Goal: Answer question/provide support

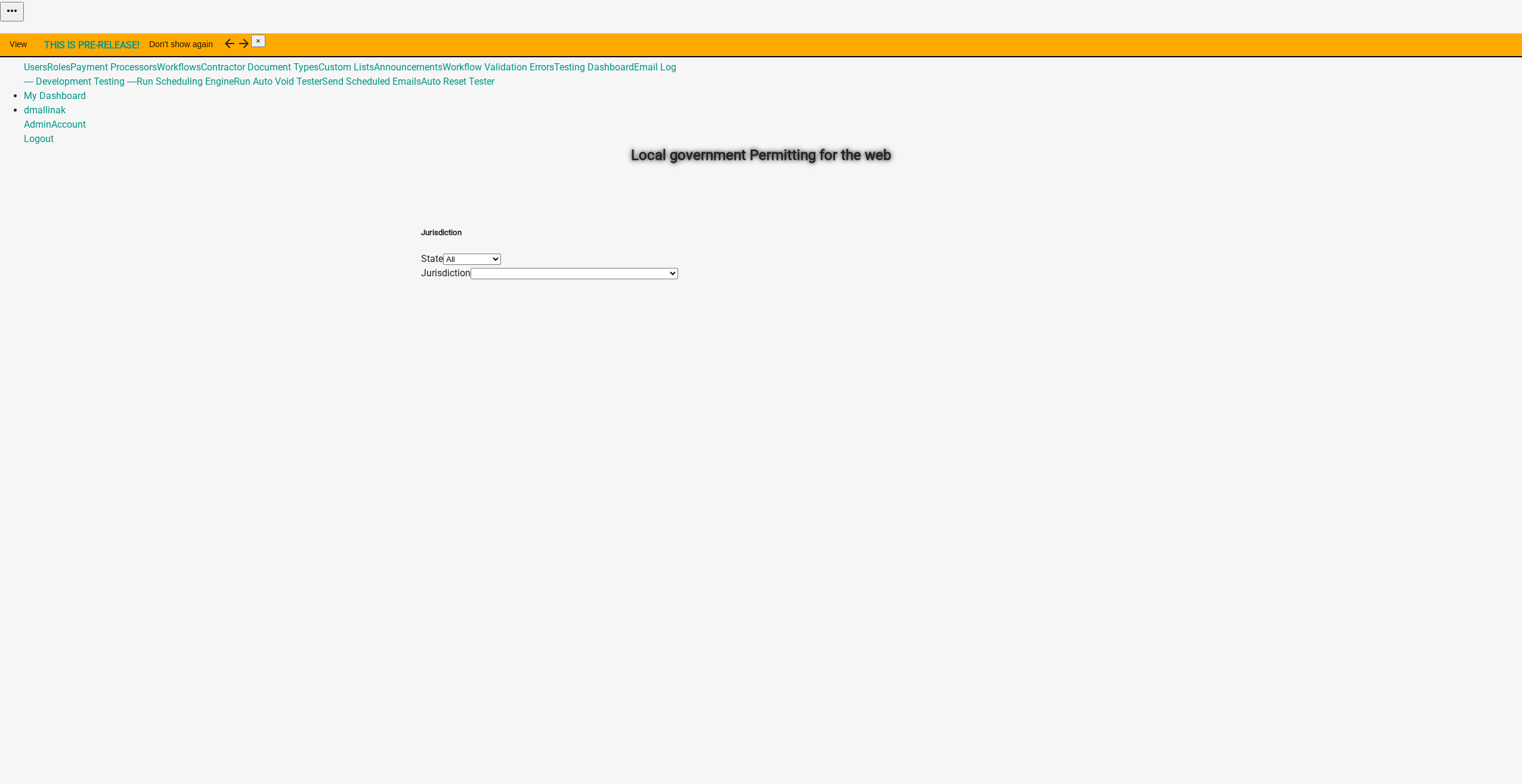
click at [51, 33] on link "Admin" at bounding box center [38, 38] width 28 height 11
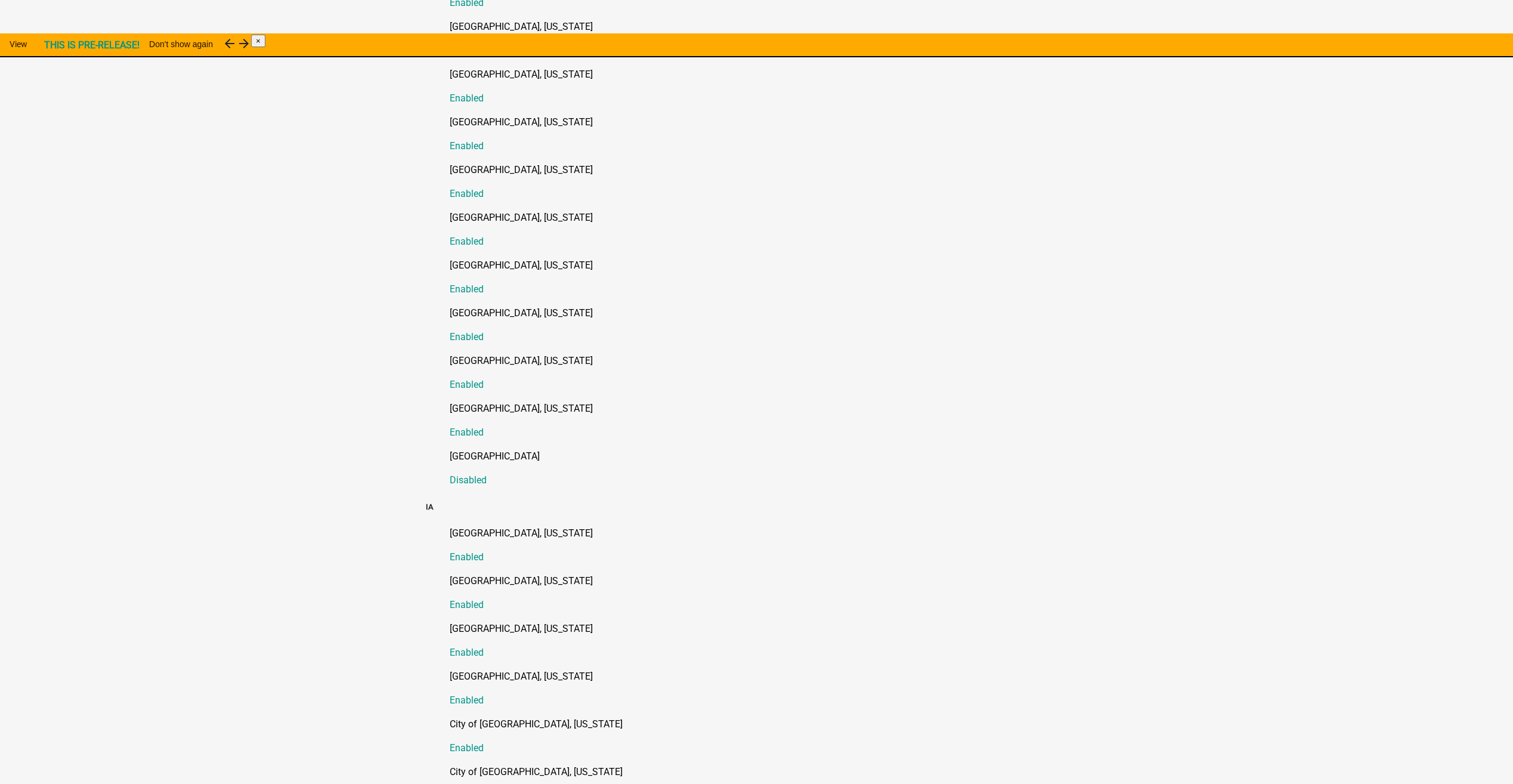
scroll to position [536, 0]
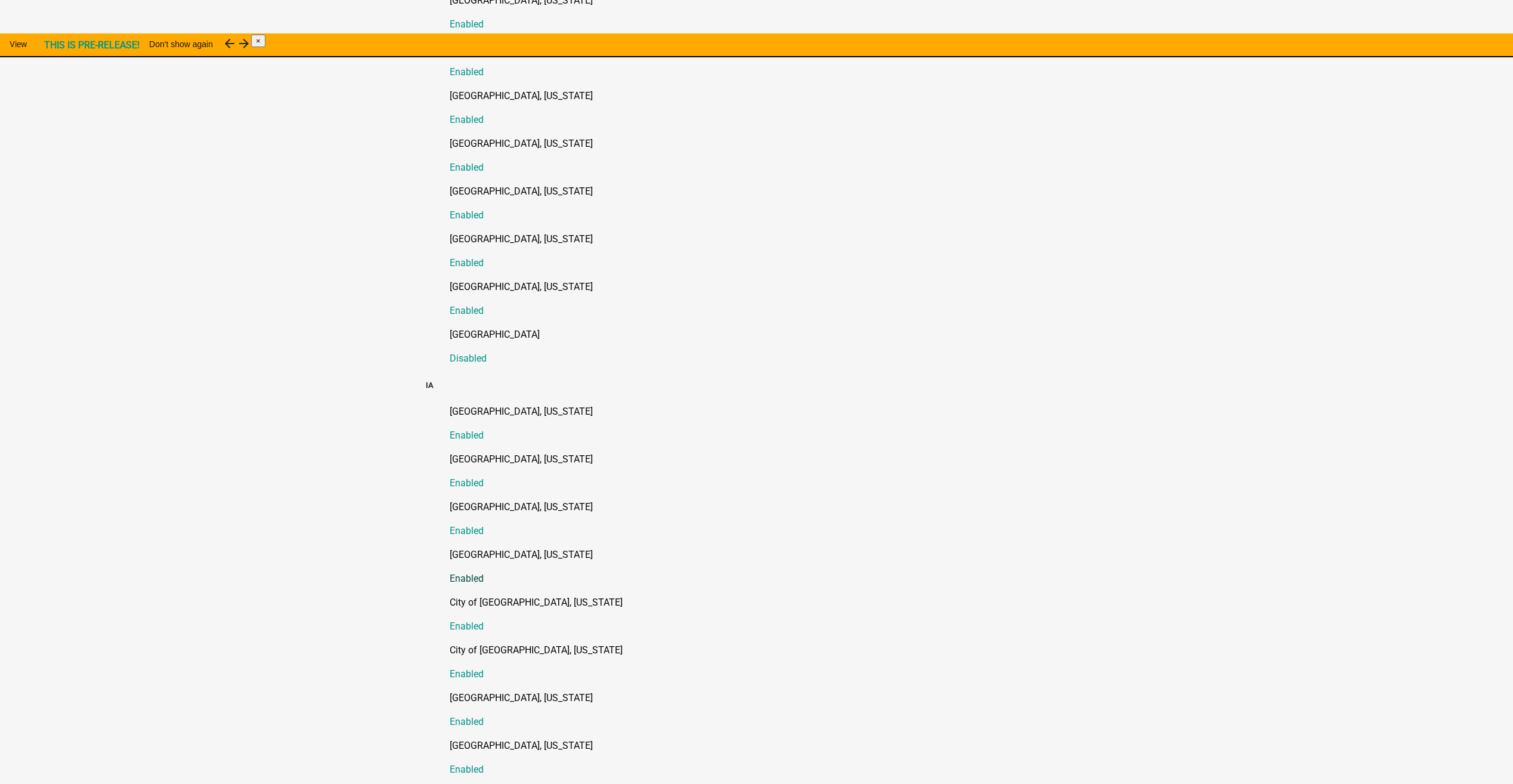
click at [500, 547] on p "[GEOGRAPHIC_DATA], [US_STATE]" at bounding box center [769, 554] width 638 height 15
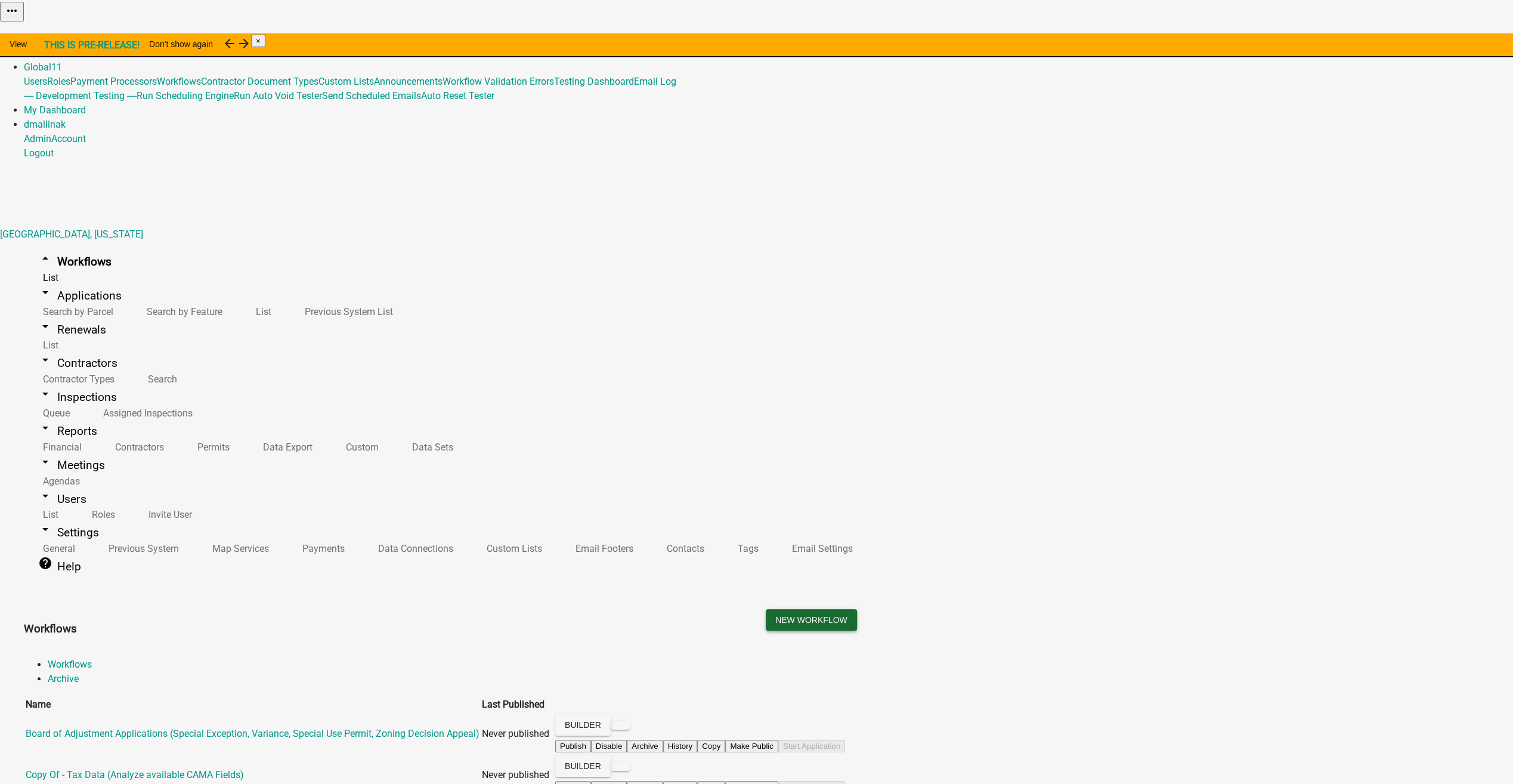
click at [857, 609] on button "New Workflow" at bounding box center [811, 620] width 91 height 21
select select "3"
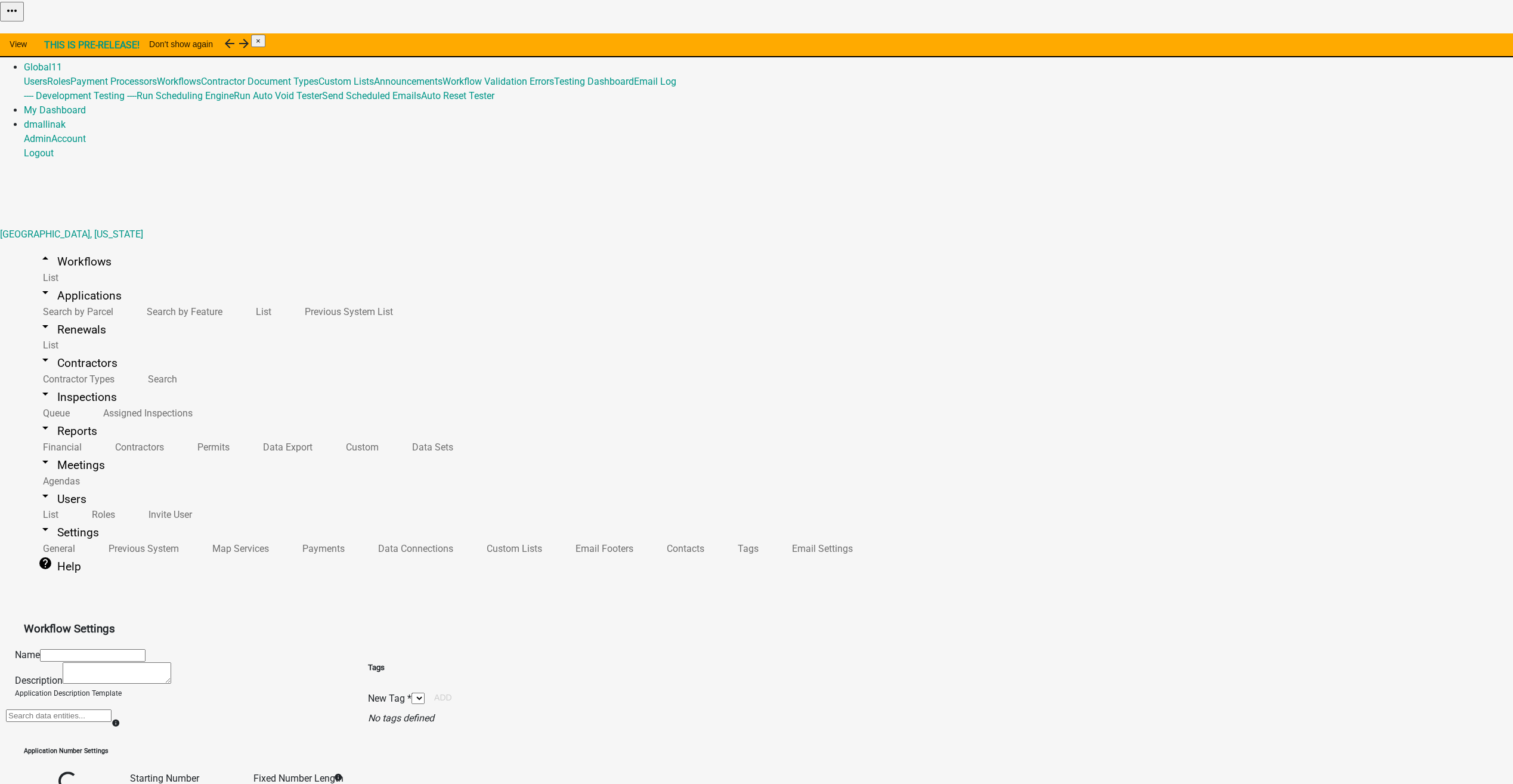
select select
click at [61, 248] on link "arrow_drop_up Workflows" at bounding box center [74, 261] width 102 height 28
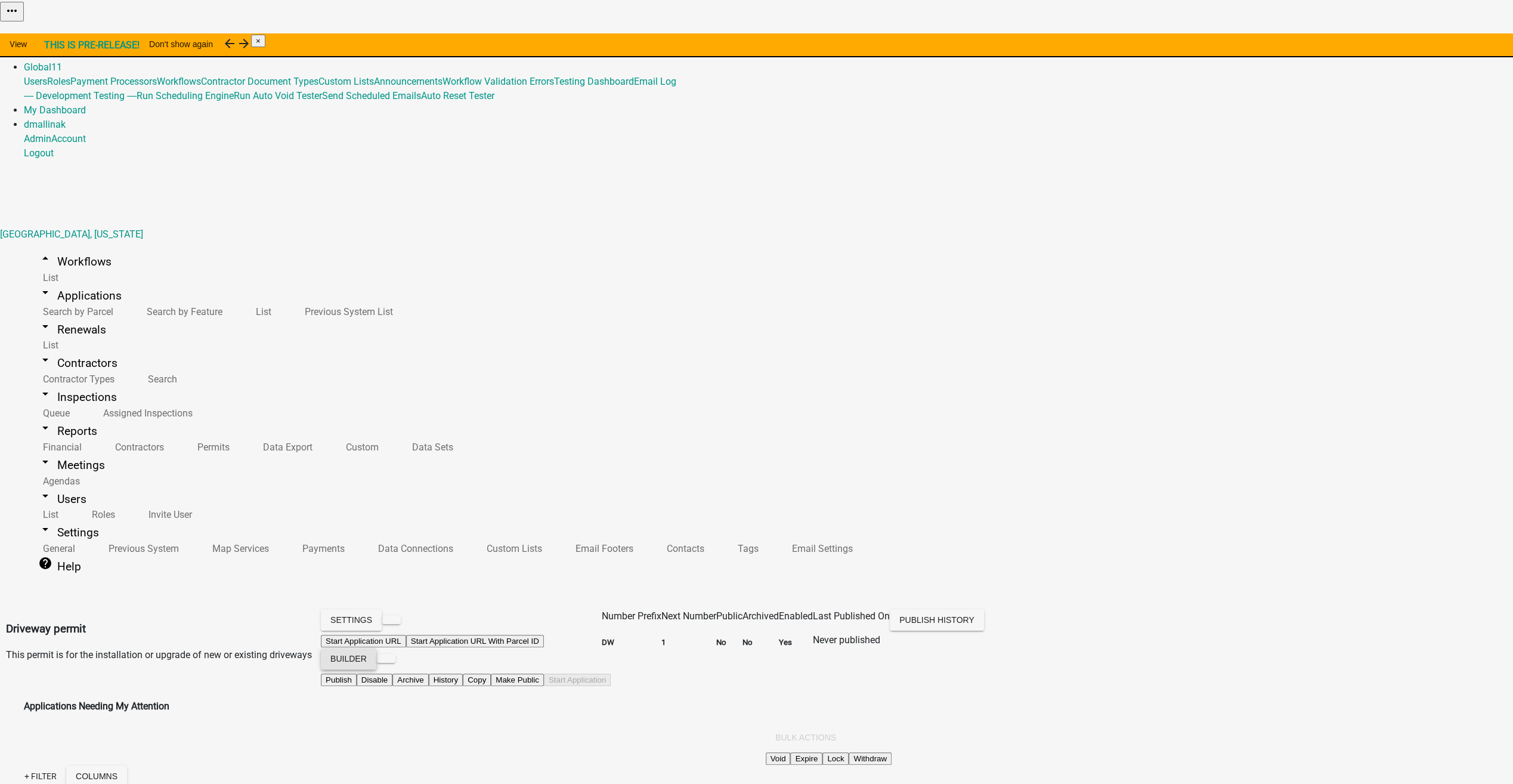
click at [376, 648] on button "Builder" at bounding box center [349, 658] width 55 height 21
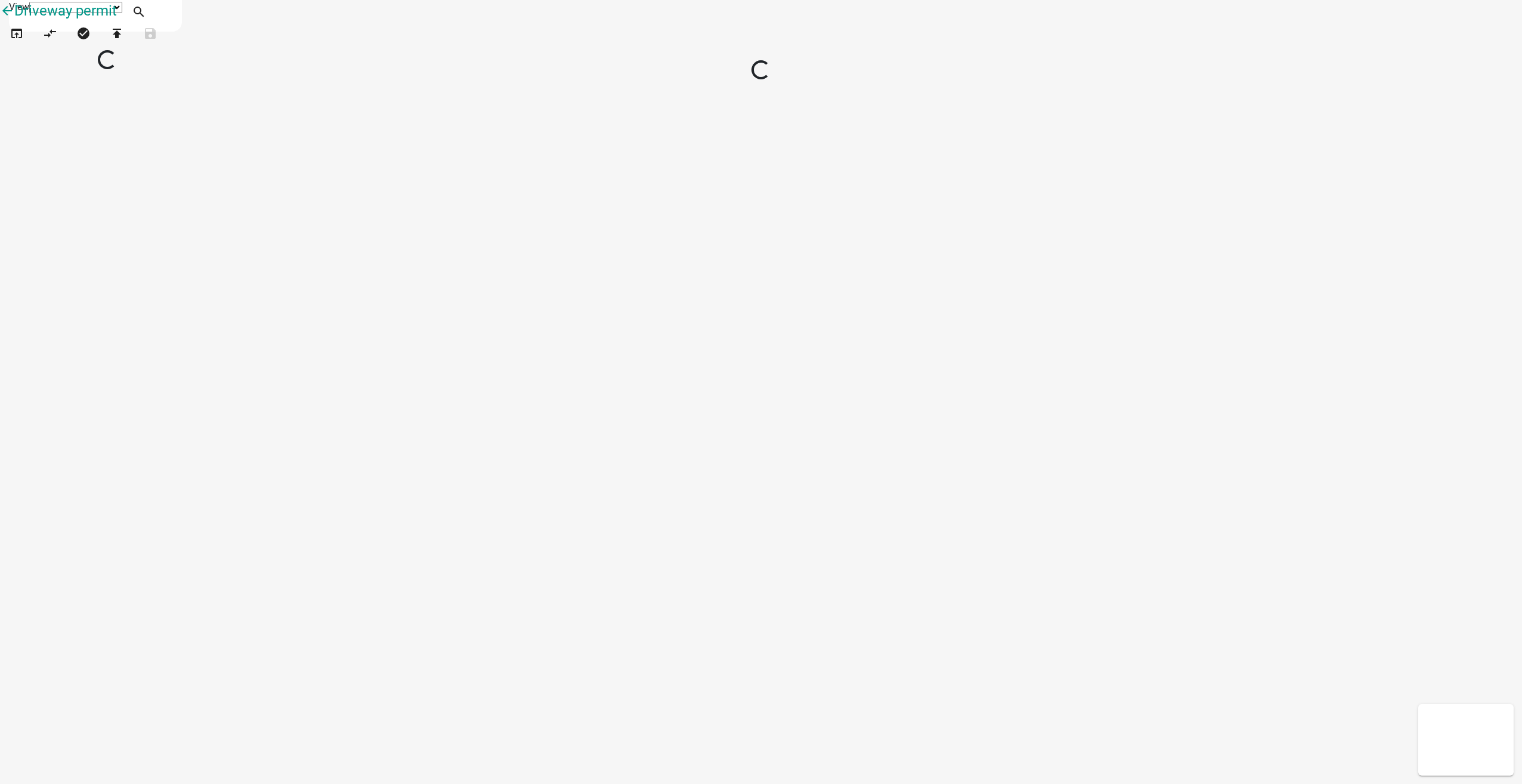
select select "1"
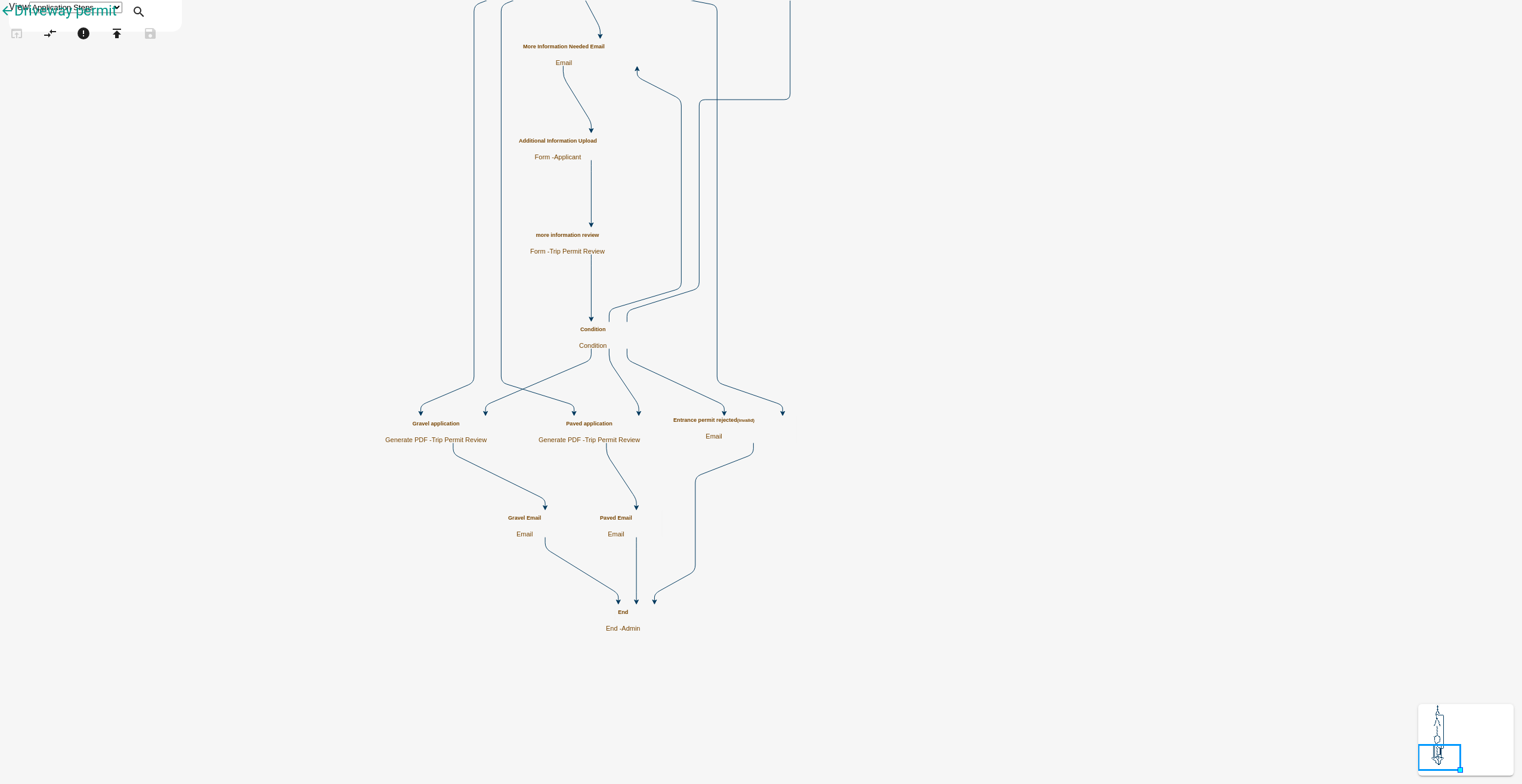
click at [754, 437] on p "Email" at bounding box center [714, 436] width 81 height 8
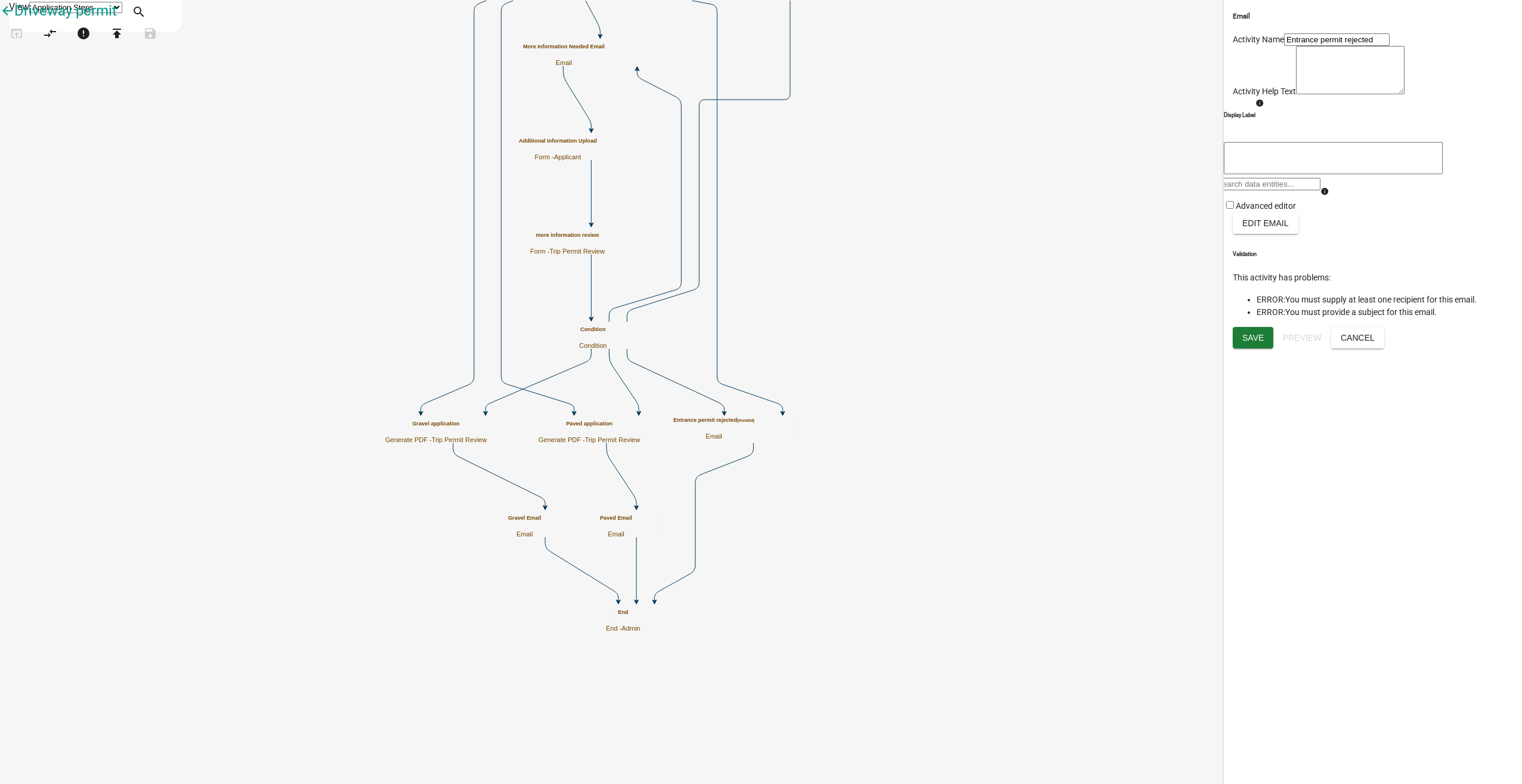
click at [1110, 482] on icon "Driveway permit improvement type Start - Applicant Paved Application Form - App…" at bounding box center [761, 392] width 1520 height 782
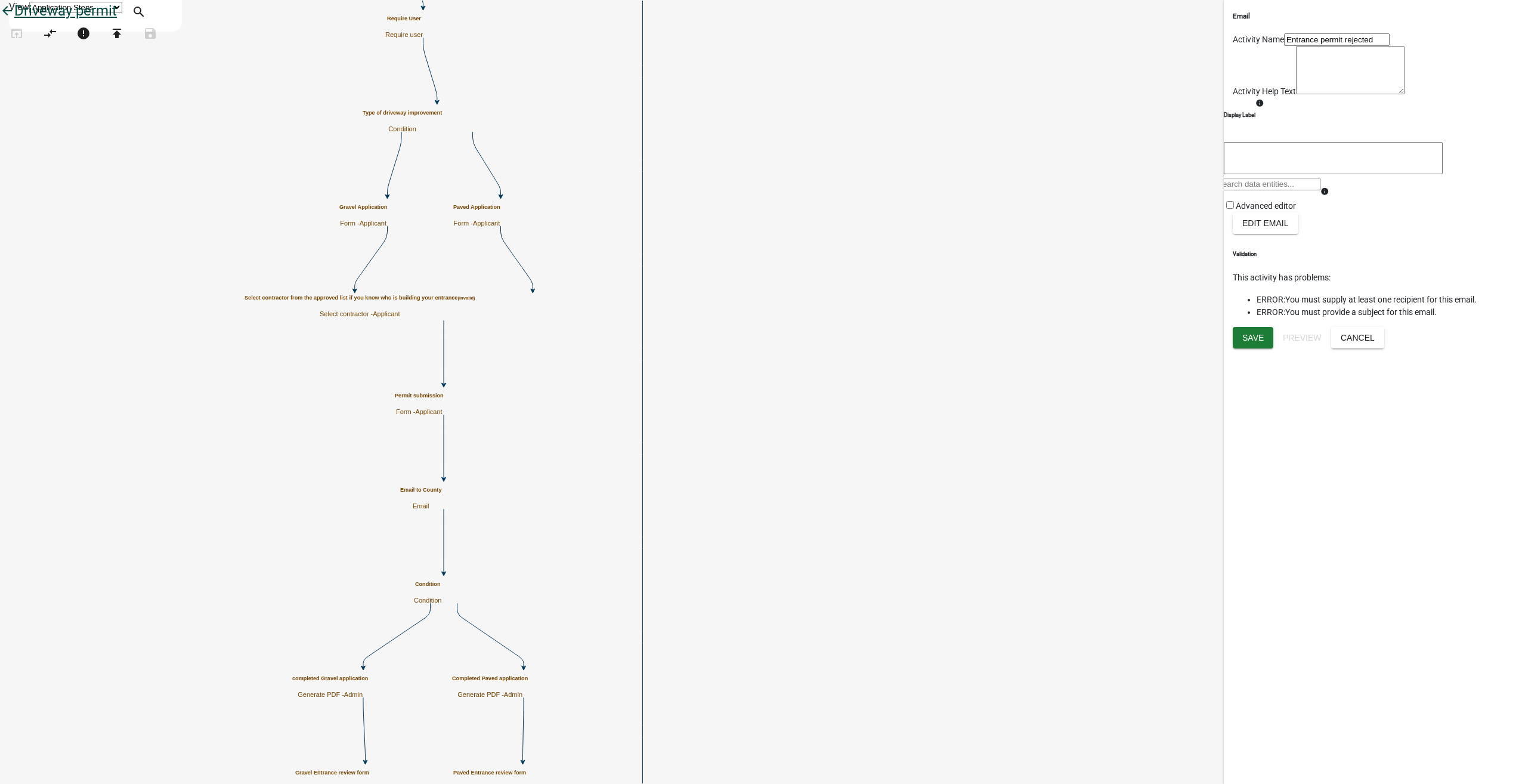
click at [15, 20] on icon "arrow_back" at bounding box center [7, 12] width 15 height 17
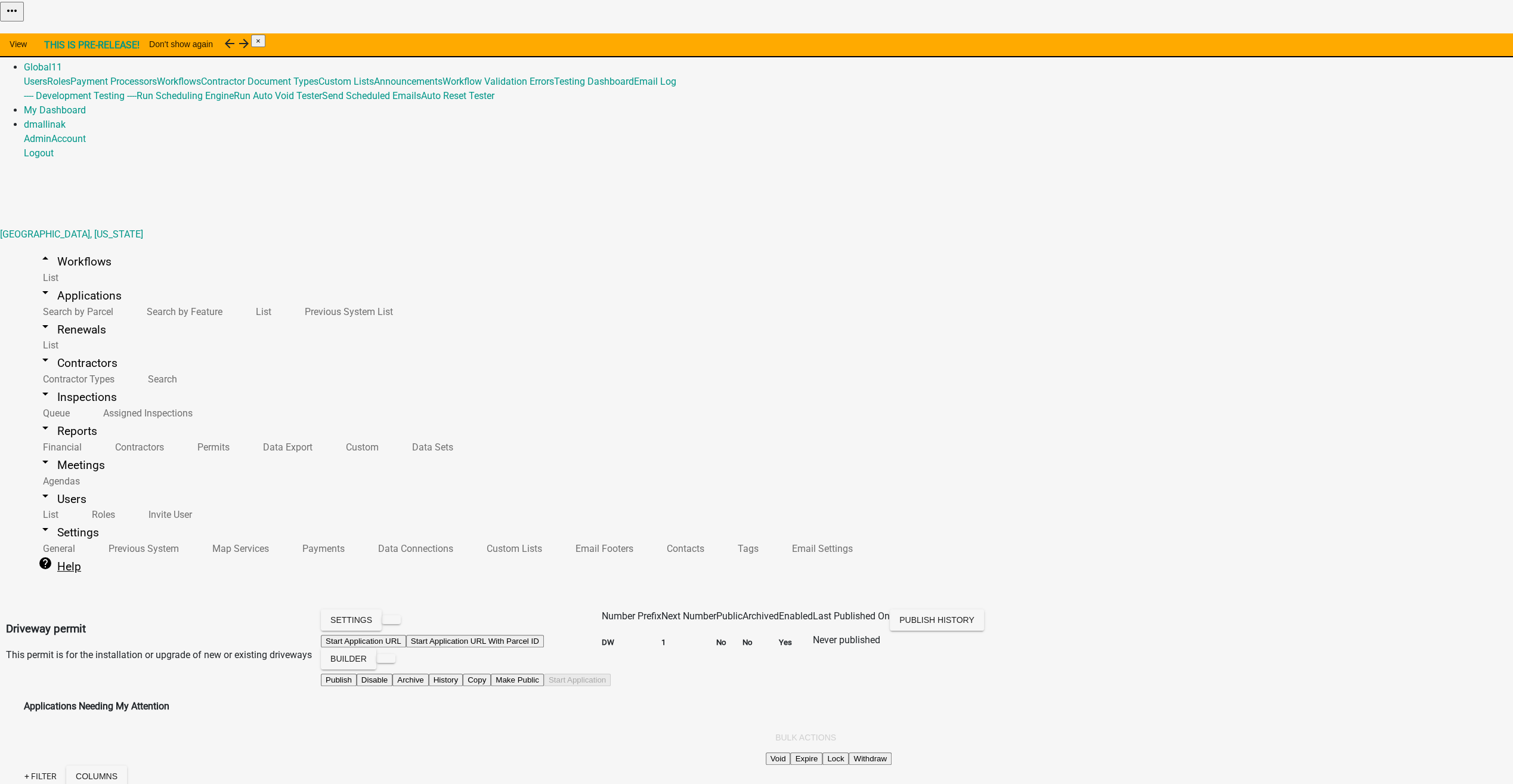
click at [36, 553] on link "help Help" at bounding box center [59, 566] width 71 height 28
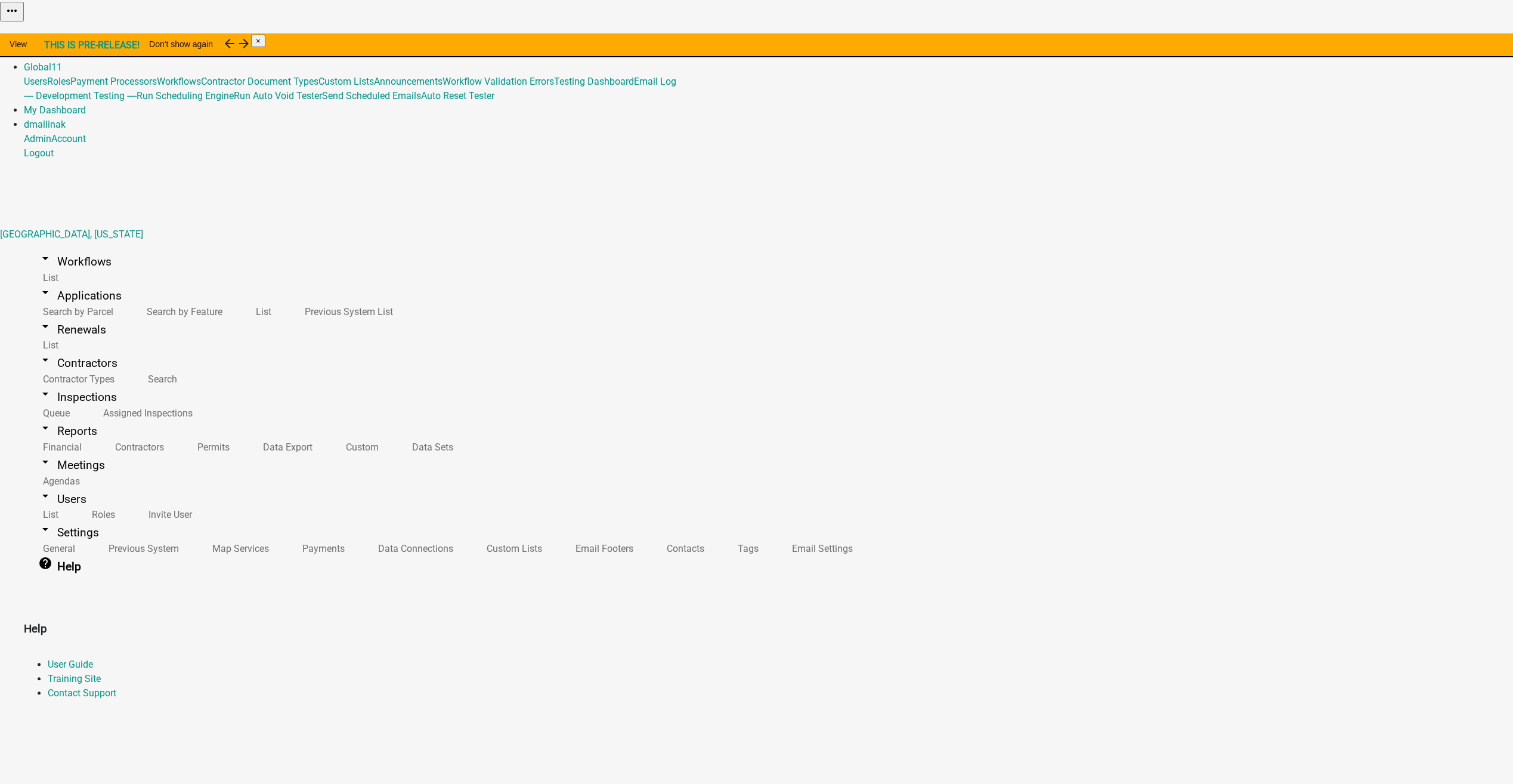
click at [594, 585] on main "Help User Guide Training Site Contact Support" at bounding box center [756, 659] width 1513 height 149
click at [49, 33] on link "Home" at bounding box center [36, 38] width 25 height 11
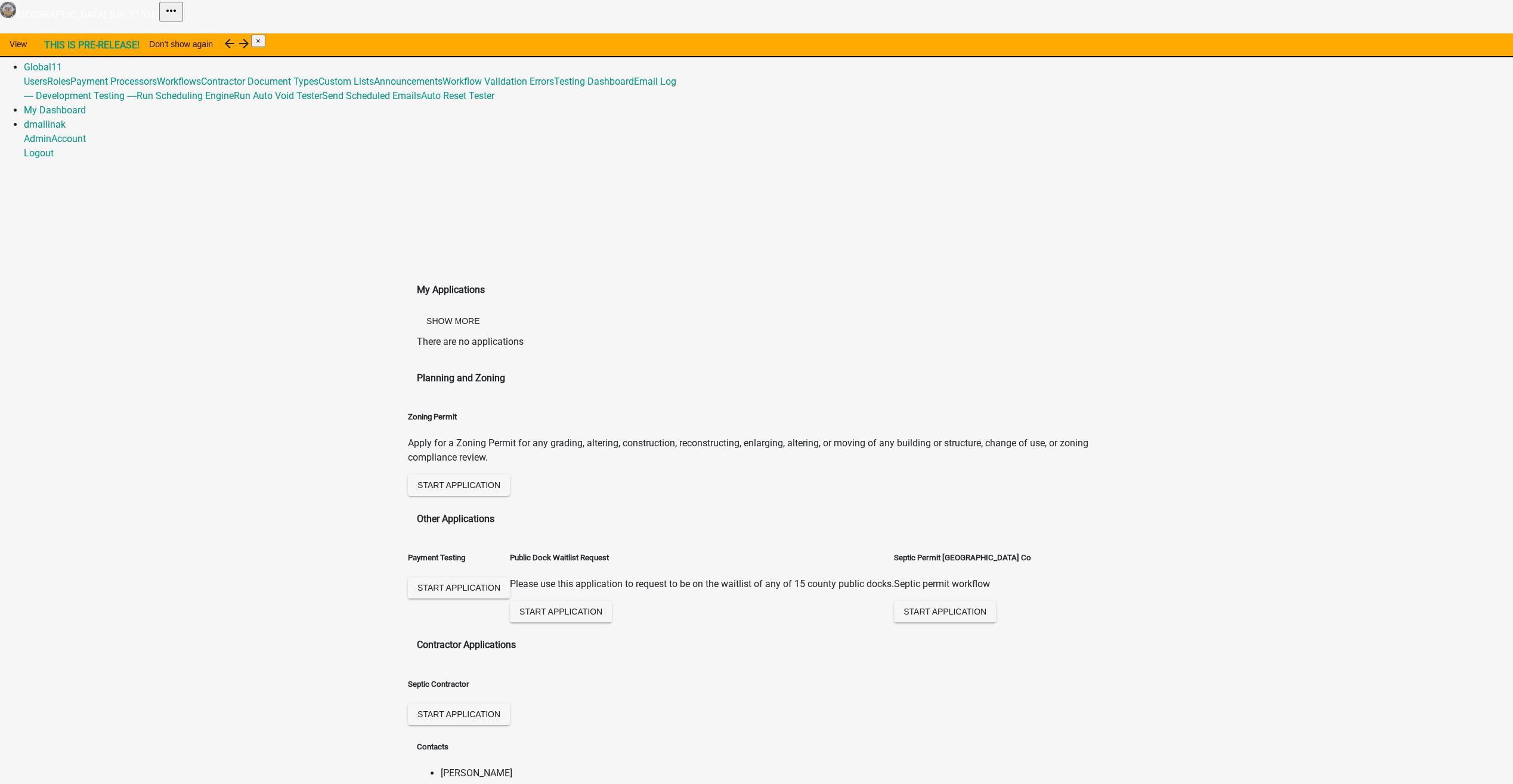
click at [1184, 184] on div "My Applications Show More There are no applications Planning and Zoning Zoning …" at bounding box center [756, 717] width 1513 height 1066
click at [51, 47] on link "Admin" at bounding box center [38, 52] width 28 height 11
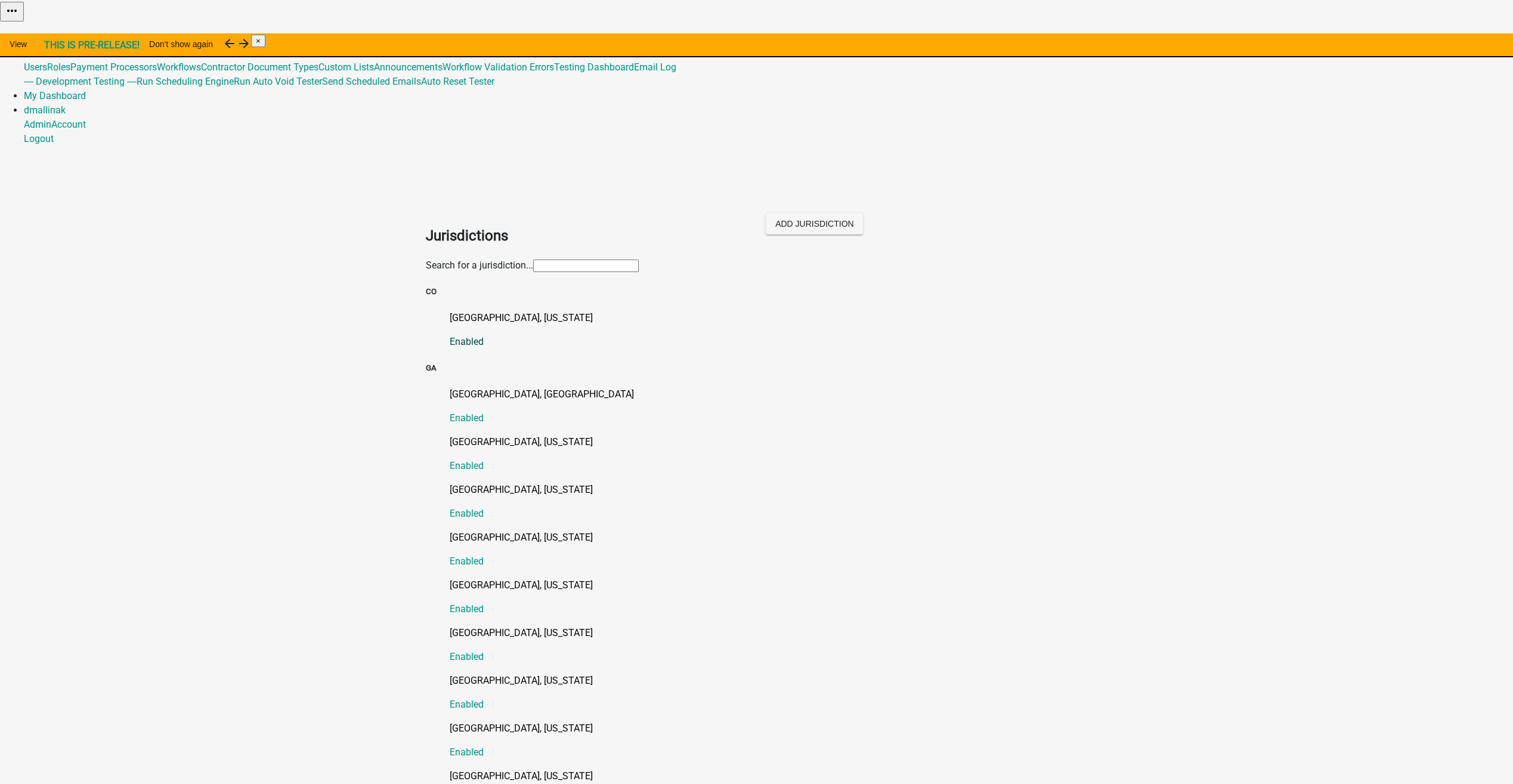
click at [480, 310] on p "[GEOGRAPHIC_DATA], [US_STATE]" at bounding box center [769, 317] width 638 height 15
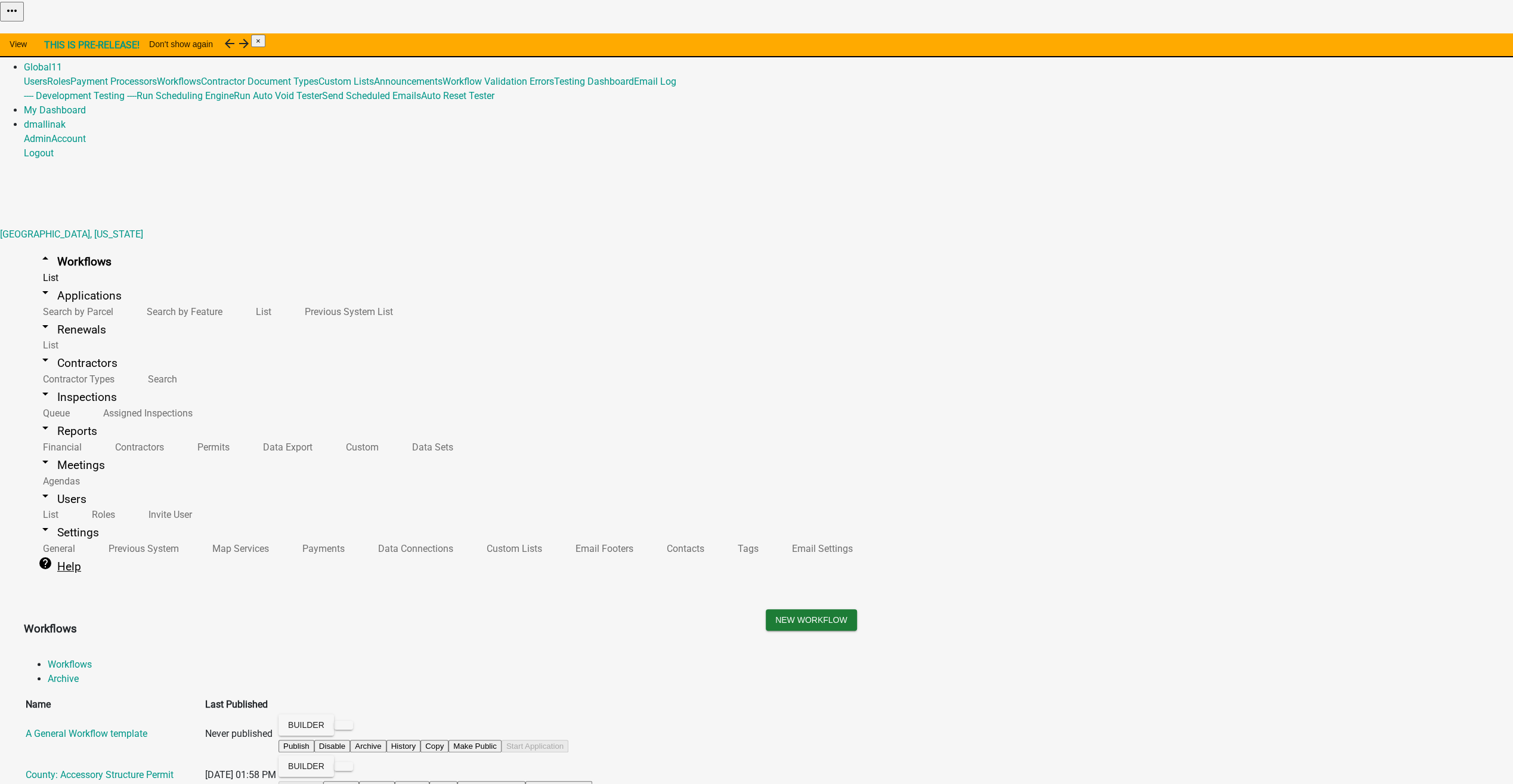
click at [36, 553] on link "help Help" at bounding box center [59, 566] width 71 height 28
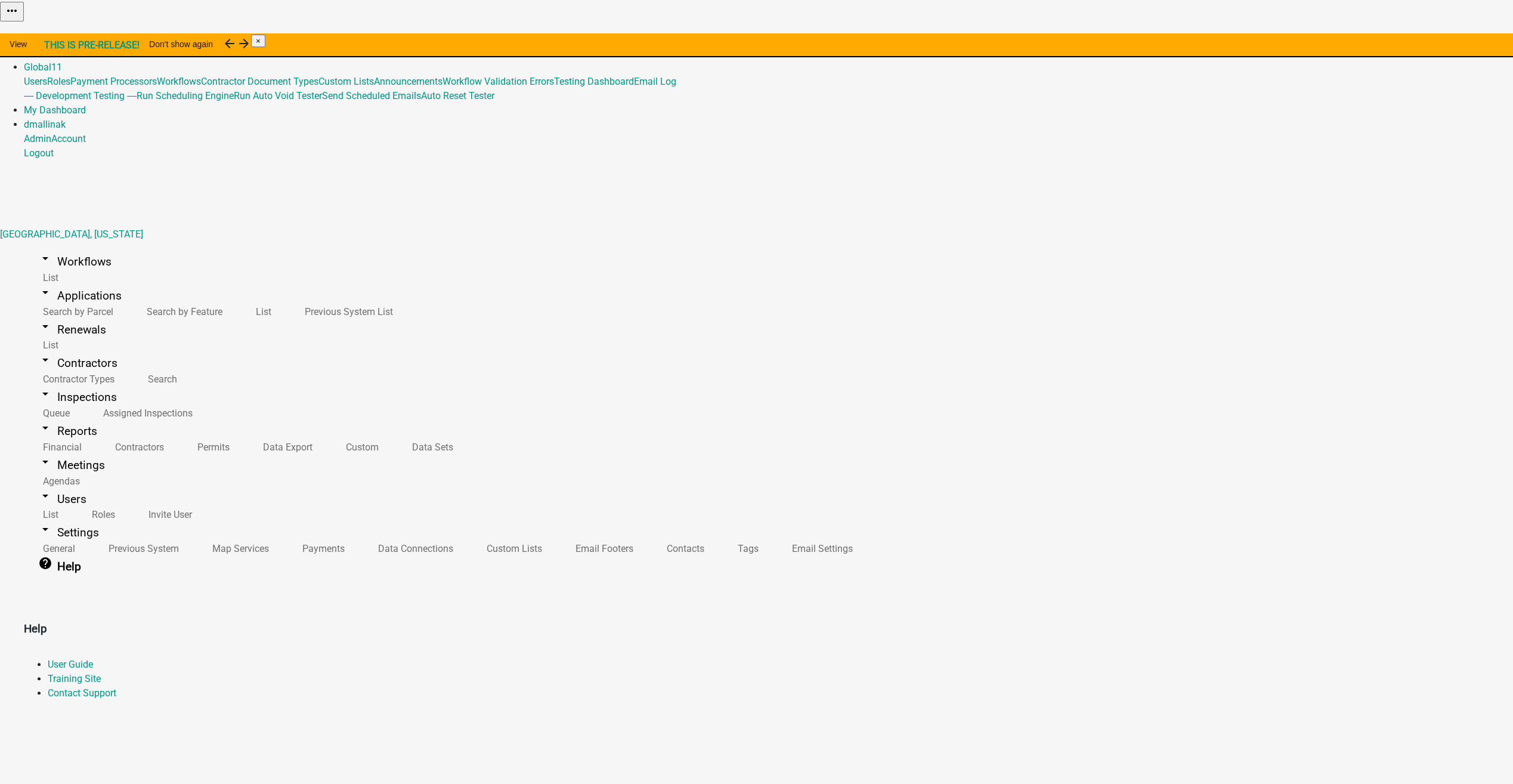
drag, startPoint x: 211, startPoint y: 182, endPoint x: 551, endPoint y: 226, distance: 342.8
click at [551, 585] on main "Help User Guide Training Site Contact Support" at bounding box center [756, 659] width 1513 height 149
click at [117, 687] on link "Contact Support" at bounding box center [81, 692] width 68 height 11
